Goal: Find specific page/section: Find specific page/section

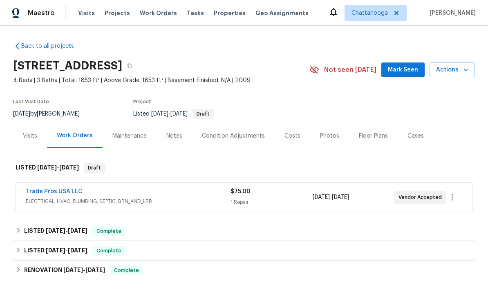
click at [217, 10] on span "Properties" at bounding box center [230, 13] width 32 height 8
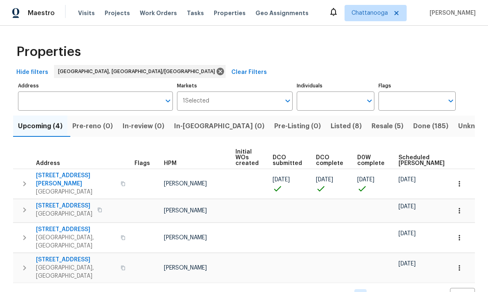
click at [331, 122] on span "Listed (8)" at bounding box center [346, 126] width 31 height 11
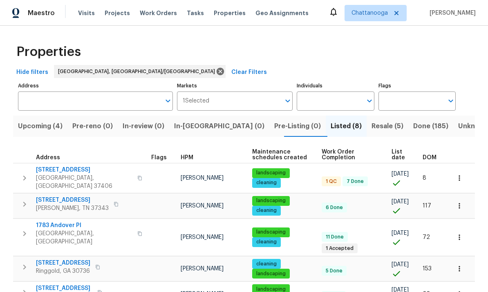
scroll to position [4, 0]
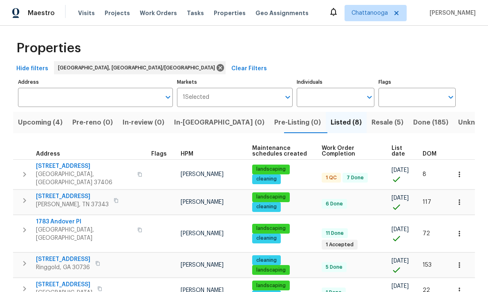
click at [372, 127] on span "Resale (5)" at bounding box center [388, 122] width 32 height 11
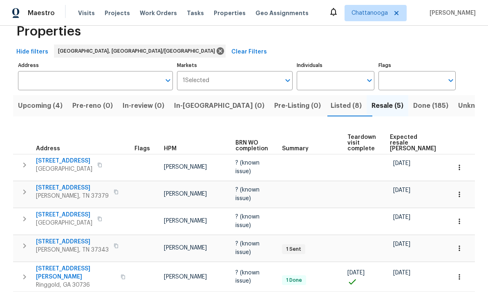
scroll to position [20, 0]
click at [331, 110] on span "Listed (8)" at bounding box center [346, 106] width 31 height 11
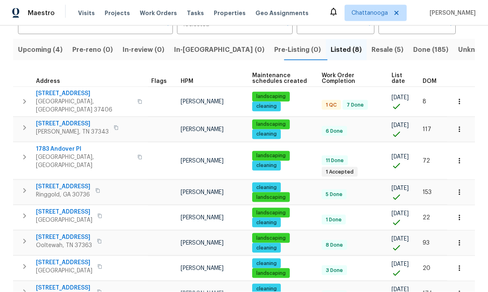
scroll to position [31, 0]
click at [102, 265] on icon "button" at bounding box center [100, 267] width 4 height 4
click at [96, 287] on button "button" at bounding box center [99, 292] width 10 height 11
